Goal: Navigation & Orientation: Find specific page/section

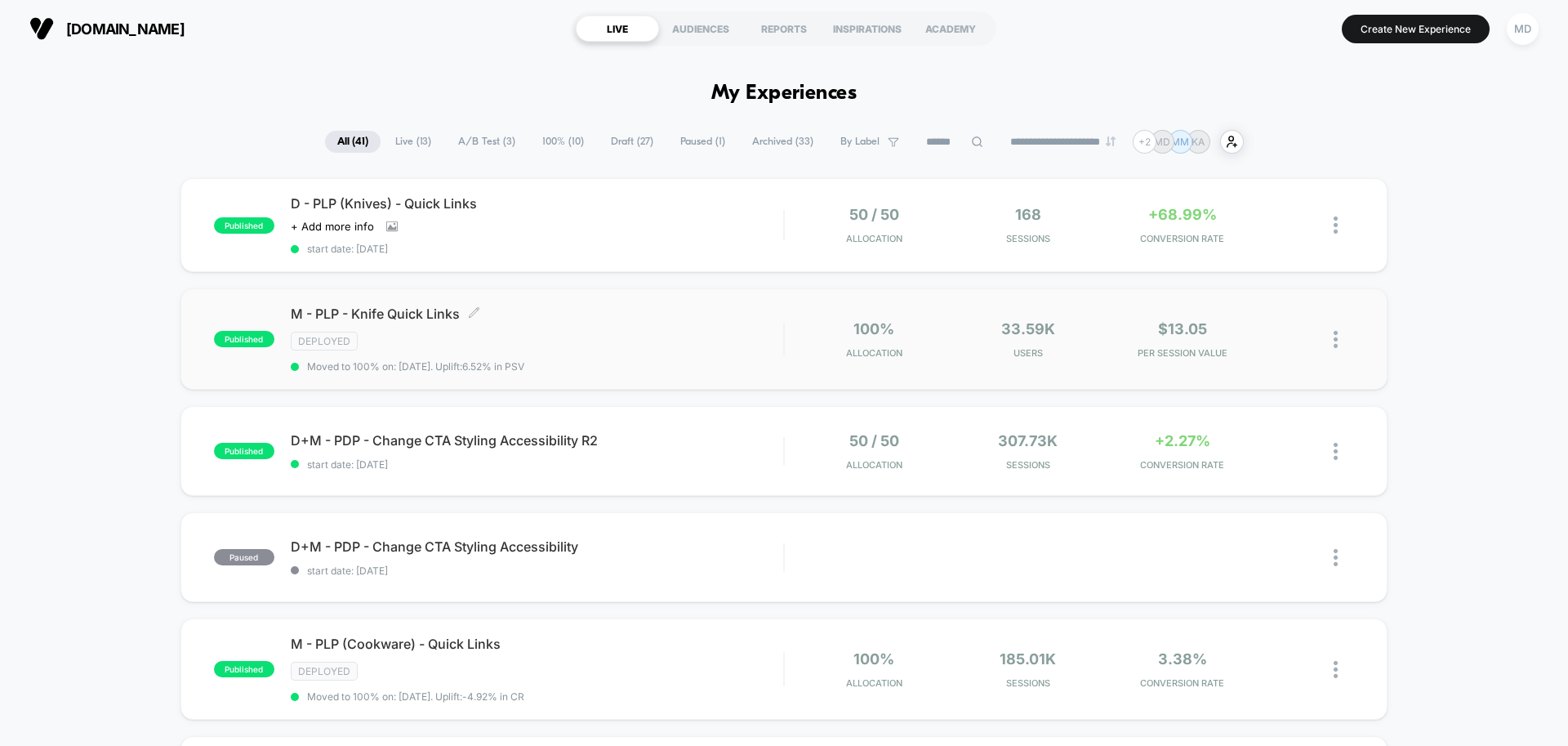
drag, startPoint x: 705, startPoint y: 216, endPoint x: 689, endPoint y: 375, distance: 159.8
click at [690, 445] on div "D+M - PDP - Change CTA Styling Accessibility R2 Click to edit experience detail…" at bounding box center [537, 451] width 493 height 38
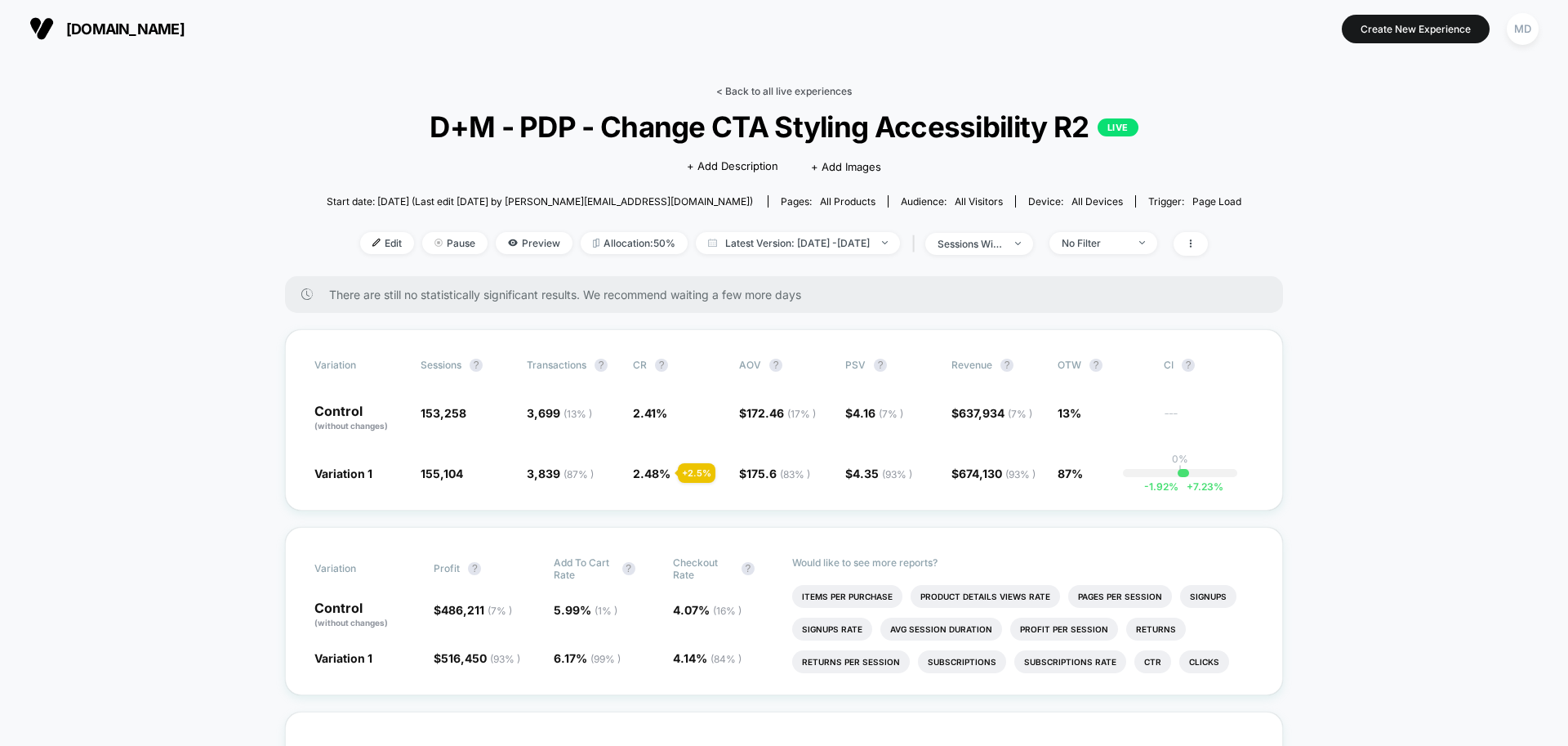
click at [810, 93] on link "< Back to all live experiences" at bounding box center [784, 91] width 135 height 12
